Goal: Complete application form

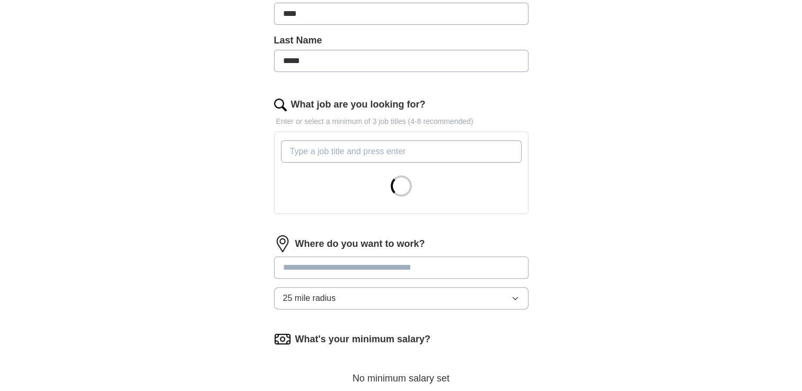
scroll to position [265, 0]
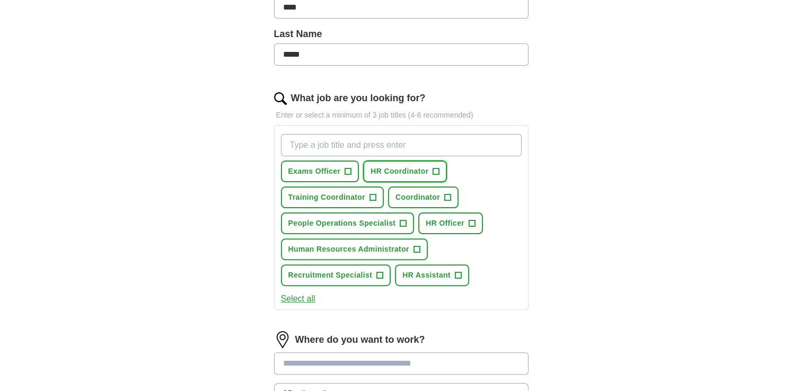
click at [435, 171] on span "+" at bounding box center [436, 172] width 6 height 8
click at [415, 246] on span "+" at bounding box center [417, 250] width 6 height 8
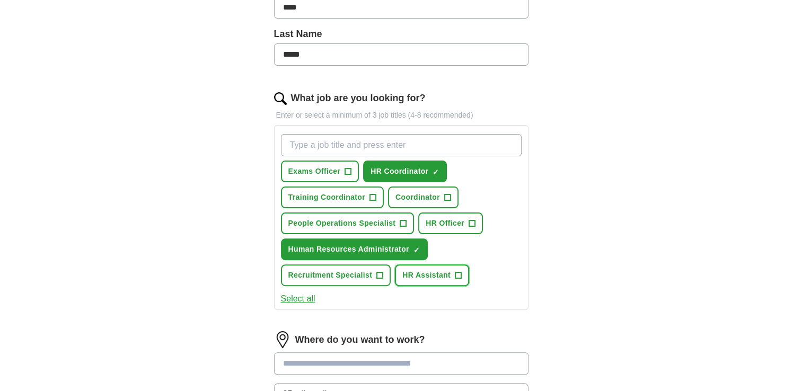
click at [456, 275] on span "+" at bounding box center [458, 276] width 6 height 8
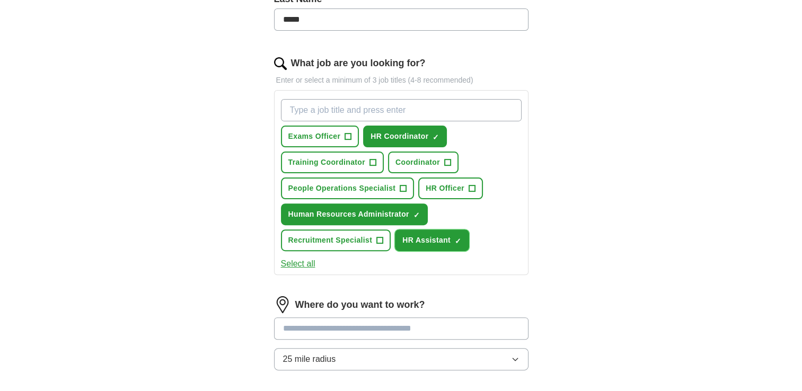
scroll to position [318, 0]
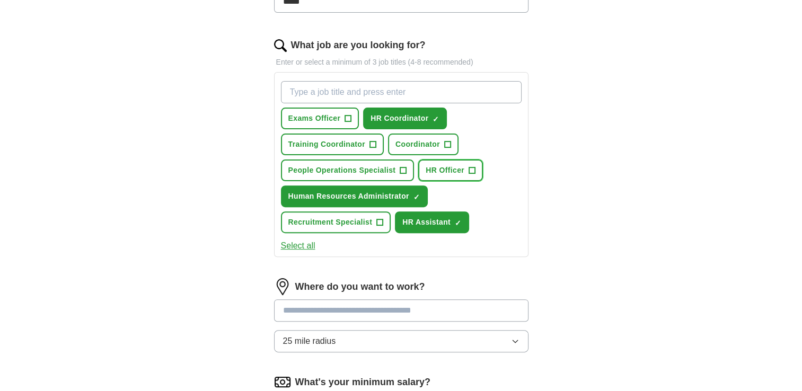
click at [469, 167] on span "+" at bounding box center [472, 171] width 6 height 8
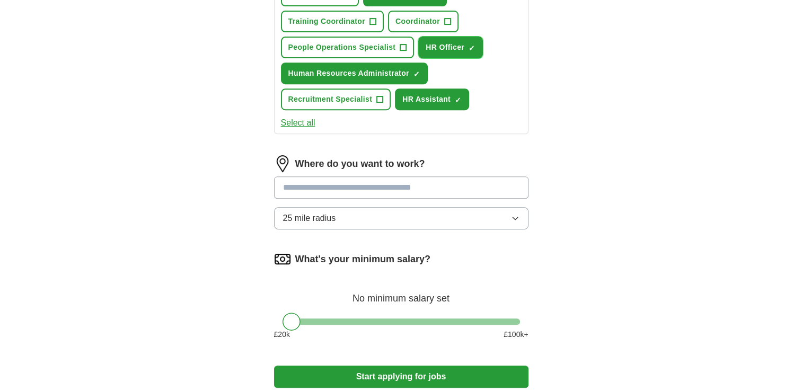
scroll to position [477, 0]
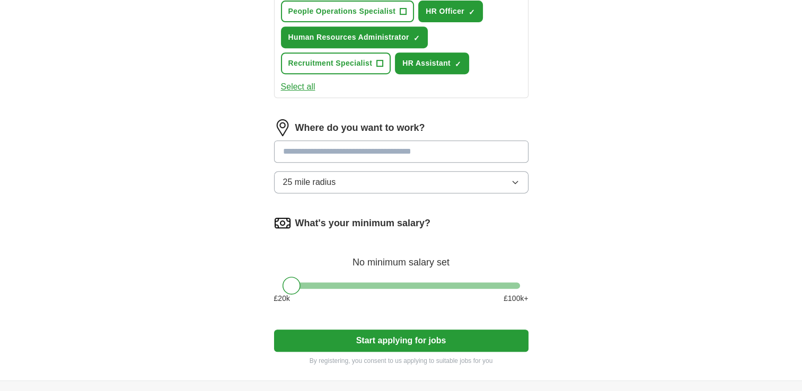
click at [465, 145] on input at bounding box center [401, 152] width 255 height 22
type input "*********"
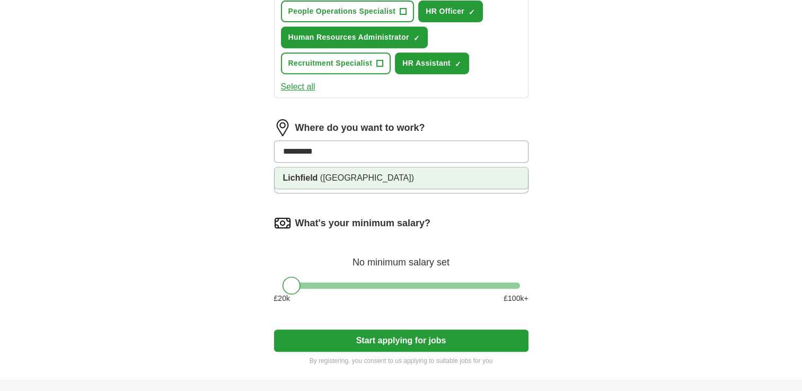
click at [455, 174] on li "Lichfield ([GEOGRAPHIC_DATA])" at bounding box center [402, 178] width 254 height 21
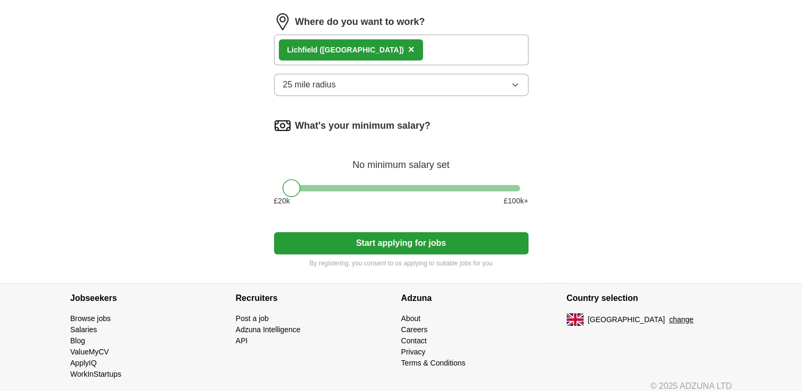
scroll to position [589, 0]
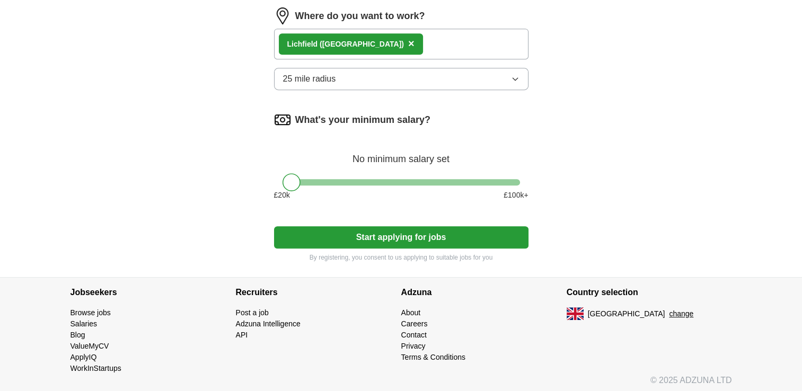
click at [420, 233] on button "Start applying for jobs" at bounding box center [401, 237] width 255 height 22
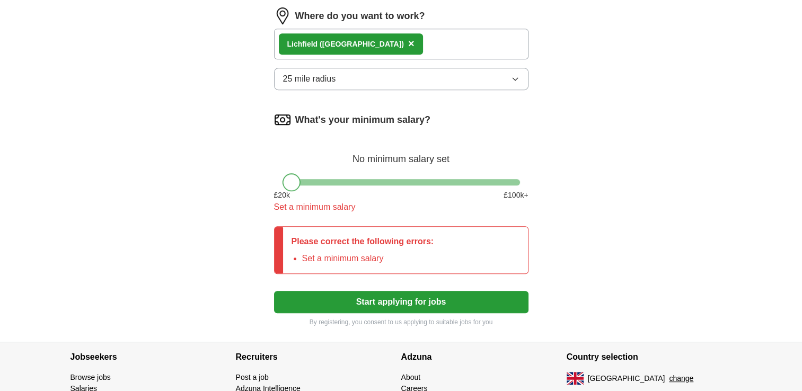
click at [292, 181] on div at bounding box center [292, 182] width 18 height 18
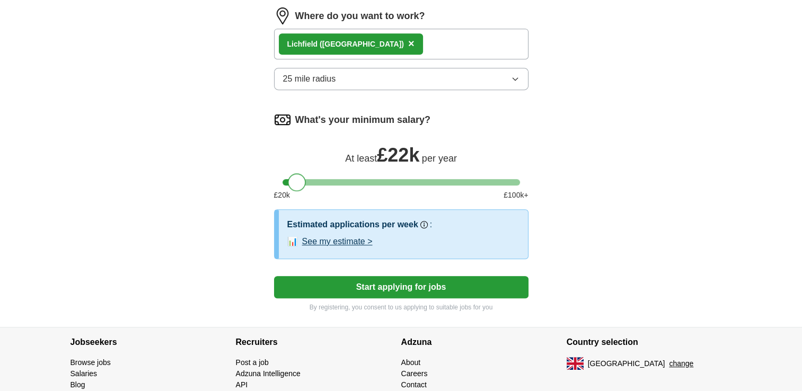
click at [297, 181] on div at bounding box center [297, 182] width 18 height 18
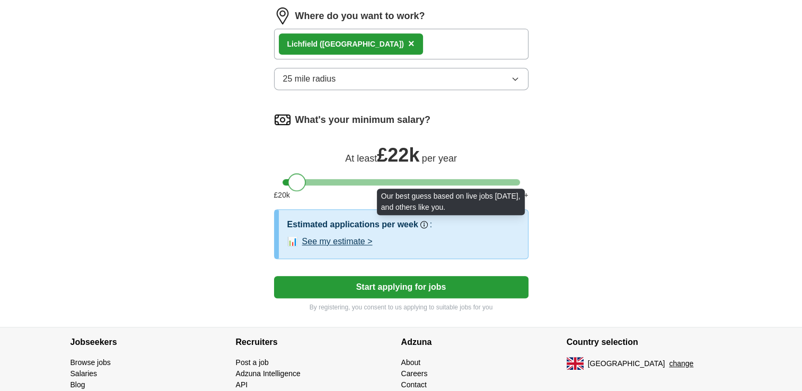
click at [423, 222] on circle at bounding box center [424, 224] width 5 height 5
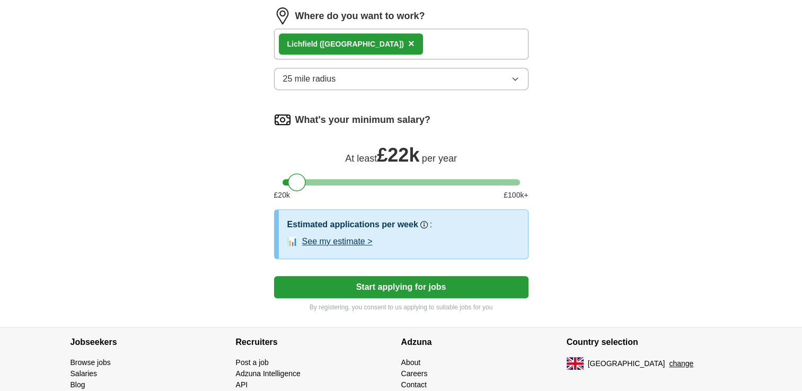
click at [353, 239] on button "See my estimate >" at bounding box center [337, 241] width 71 height 13
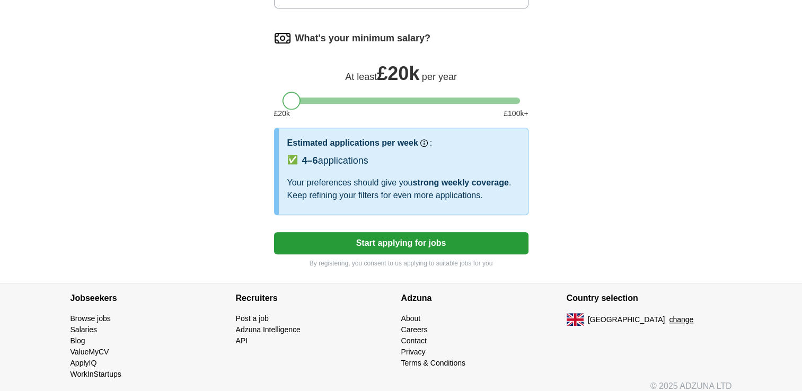
scroll to position [677, 0]
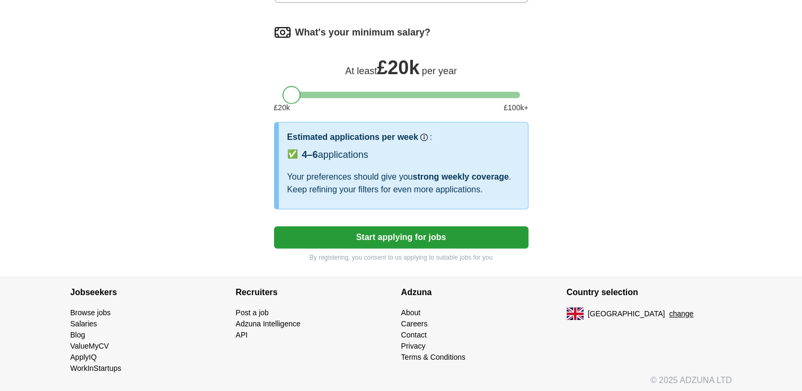
click at [290, 94] on div at bounding box center [292, 95] width 18 height 18
click at [399, 236] on button "Start applying for jobs" at bounding box center [401, 237] width 255 height 22
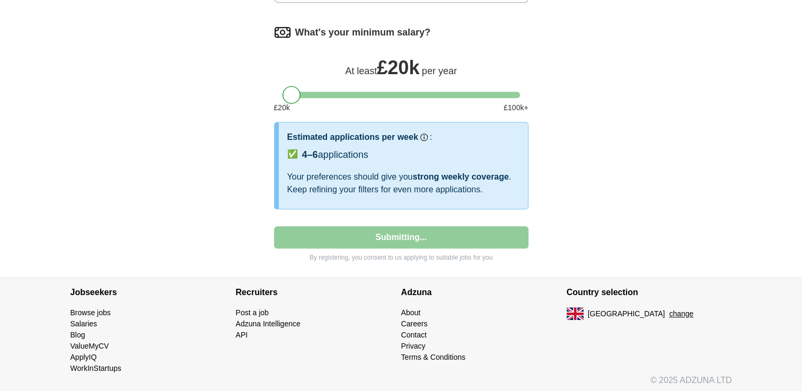
select select "**"
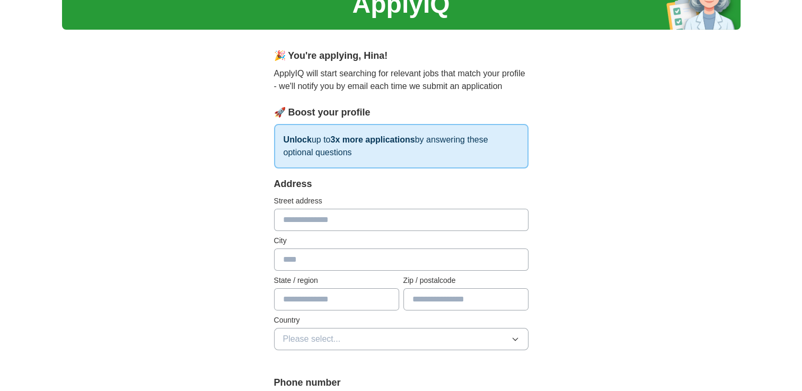
scroll to position [106, 0]
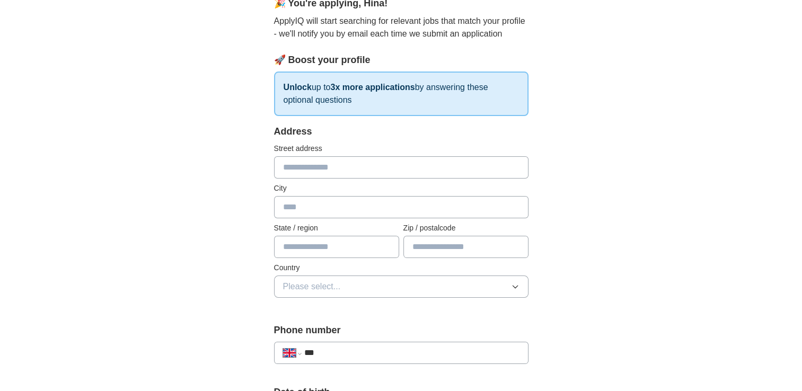
click at [341, 164] on input "text" at bounding box center [401, 167] width 255 height 22
type input "**********"
type input "********"
click at [365, 213] on input "text" at bounding box center [401, 207] width 255 height 22
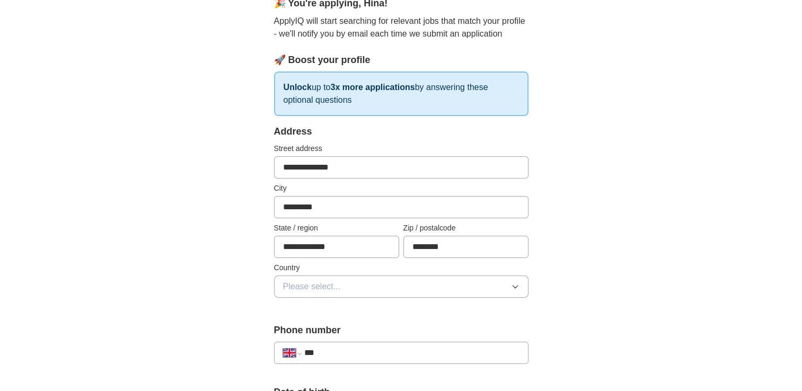
type input "*********"
click at [404, 286] on button "Please select..." at bounding box center [401, 287] width 255 height 22
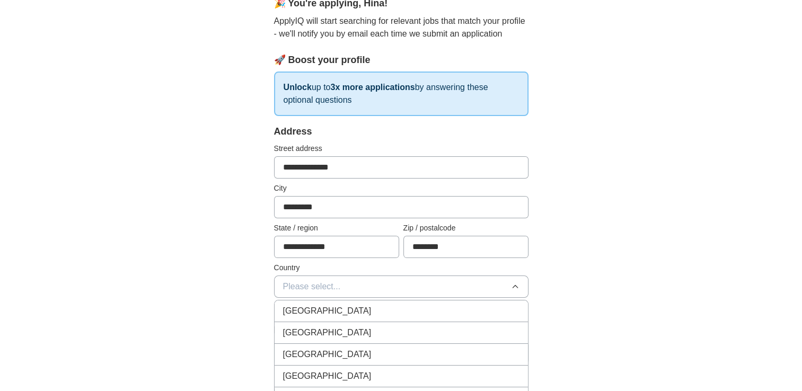
click at [392, 311] on div "[GEOGRAPHIC_DATA]" at bounding box center [401, 311] width 237 height 13
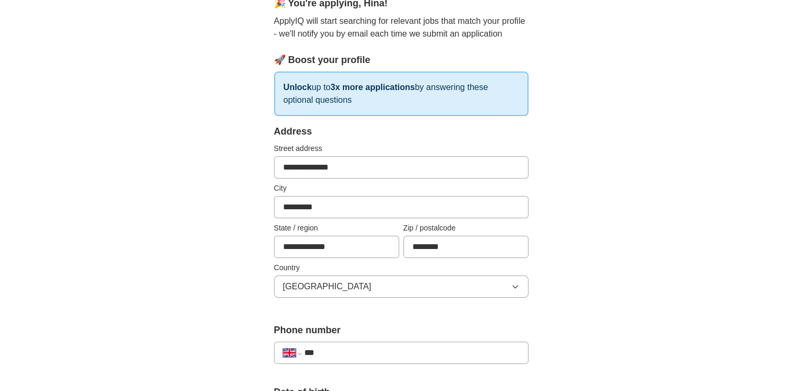
click at [450, 348] on input "***" at bounding box center [411, 353] width 215 height 13
type input "**********"
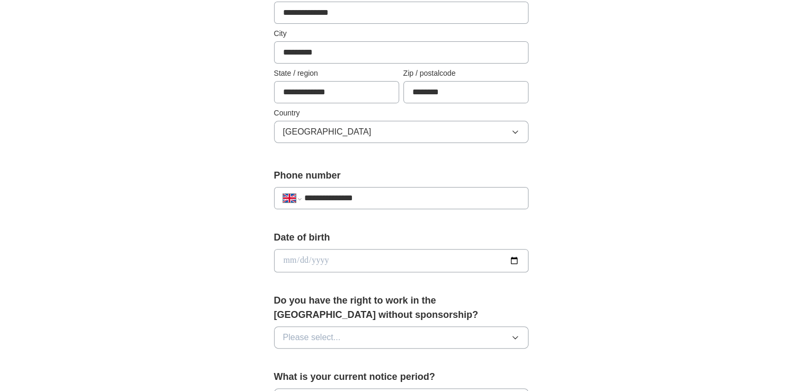
scroll to position [265, 0]
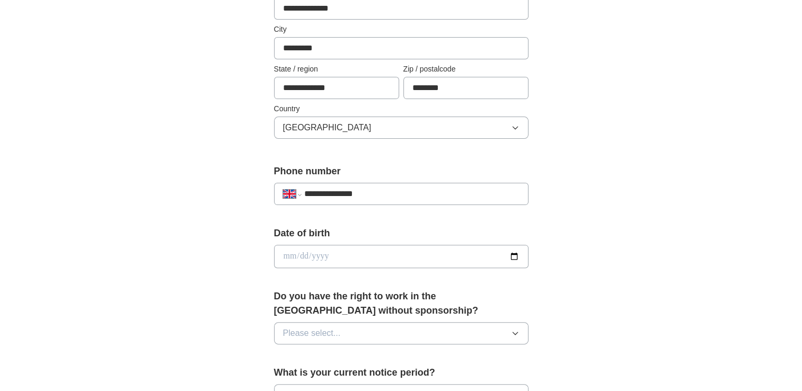
click at [424, 259] on input "date" at bounding box center [401, 256] width 255 height 23
type input "**********"
click at [455, 318] on div "Do you have the right to work in the [GEOGRAPHIC_DATA] without sponsorship? Ple…" at bounding box center [401, 322] width 255 height 64
click at [455, 327] on button "Please select..." at bounding box center [401, 333] width 255 height 22
click at [448, 357] on div "Yes" at bounding box center [401, 358] width 237 height 13
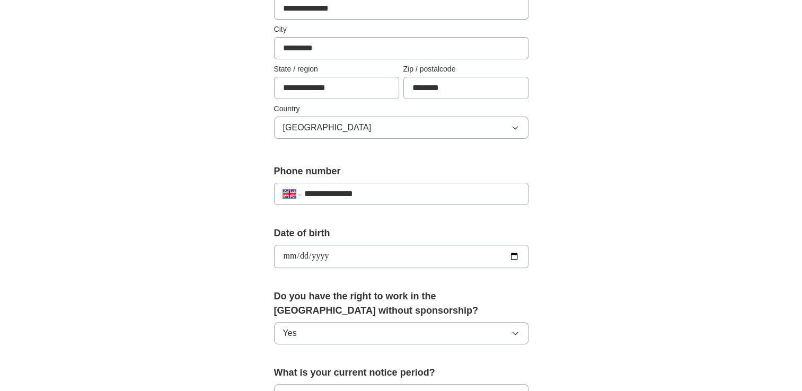
click at [614, 324] on div "**********" at bounding box center [401, 242] width 679 height 951
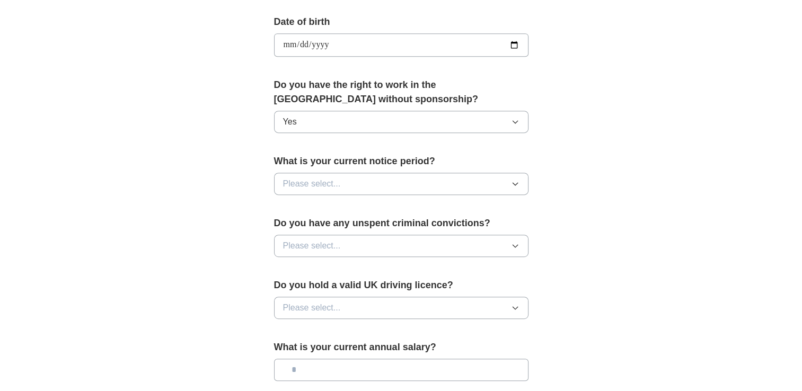
scroll to position [477, 0]
click at [452, 179] on button "Please select..." at bounding box center [401, 183] width 255 height 22
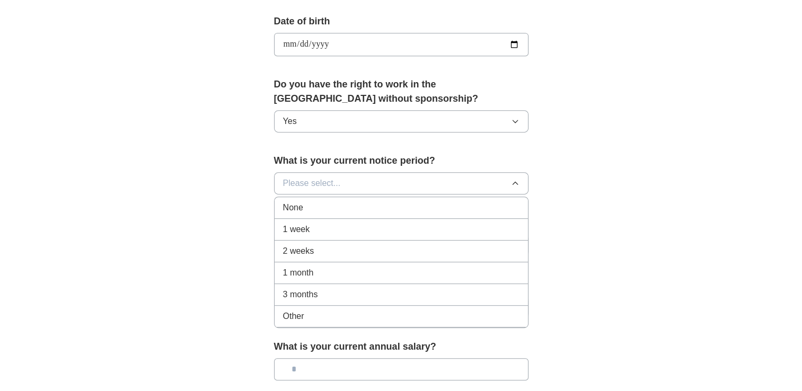
click at [443, 207] on div "None" at bounding box center [401, 208] width 237 height 13
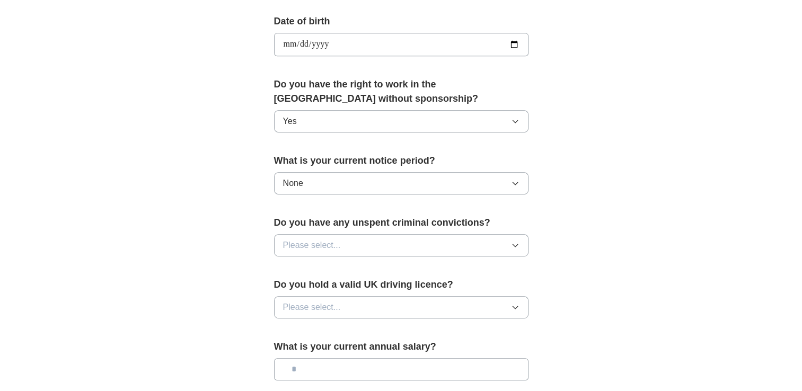
click at [444, 241] on button "Please select..." at bounding box center [401, 245] width 255 height 22
click at [443, 288] on div "No" at bounding box center [401, 291] width 237 height 13
click at [441, 304] on button "Please select..." at bounding box center [401, 307] width 255 height 22
click at [433, 328] on div "Yes" at bounding box center [401, 332] width 237 height 13
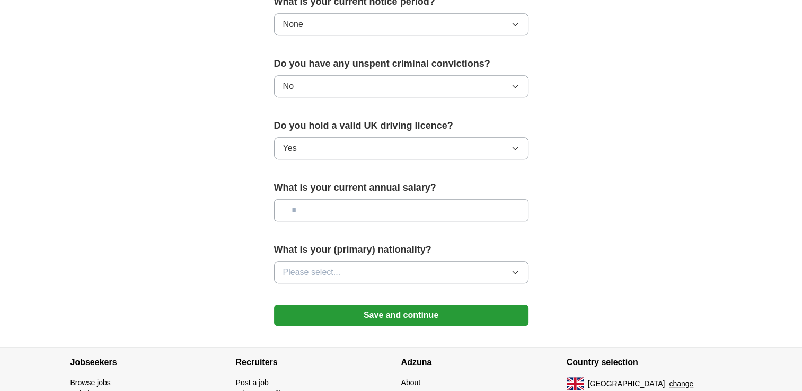
click at [455, 205] on input "text" at bounding box center [401, 210] width 255 height 22
click at [474, 273] on button "Please select..." at bounding box center [401, 272] width 255 height 22
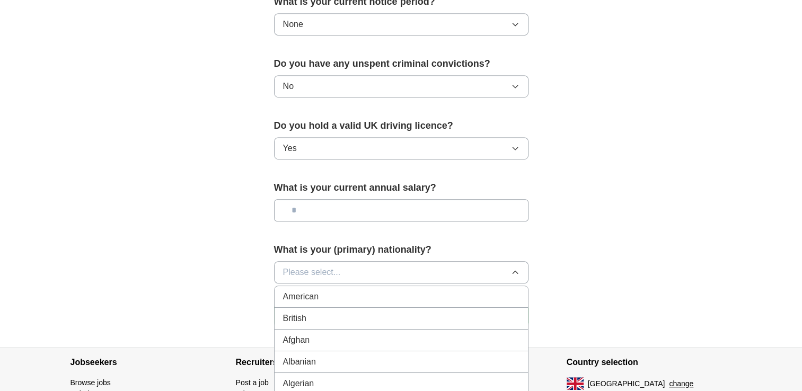
click at [347, 319] on div "British" at bounding box center [401, 318] width 237 height 13
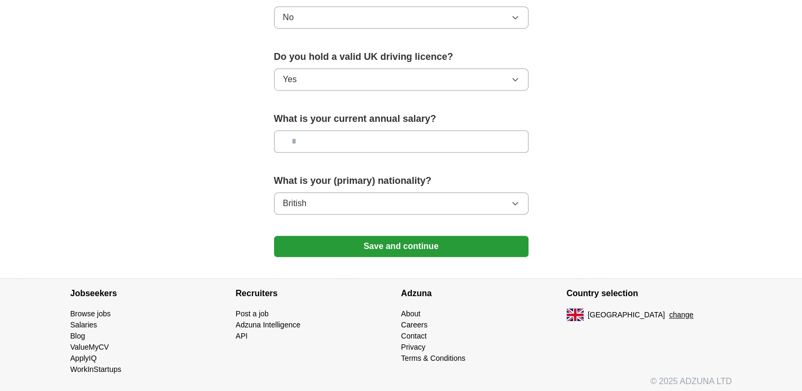
scroll to position [707, 0]
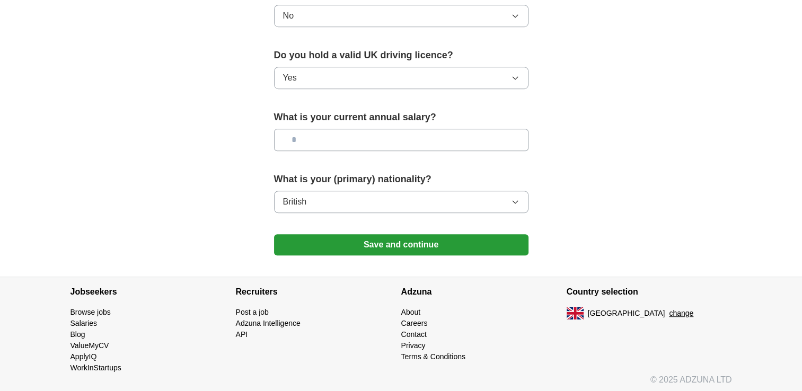
click at [488, 139] on input "text" at bounding box center [401, 140] width 255 height 22
type input "**"
click at [428, 246] on button "Save and continue" at bounding box center [401, 244] width 255 height 21
